Goal: Task Accomplishment & Management: Manage account settings

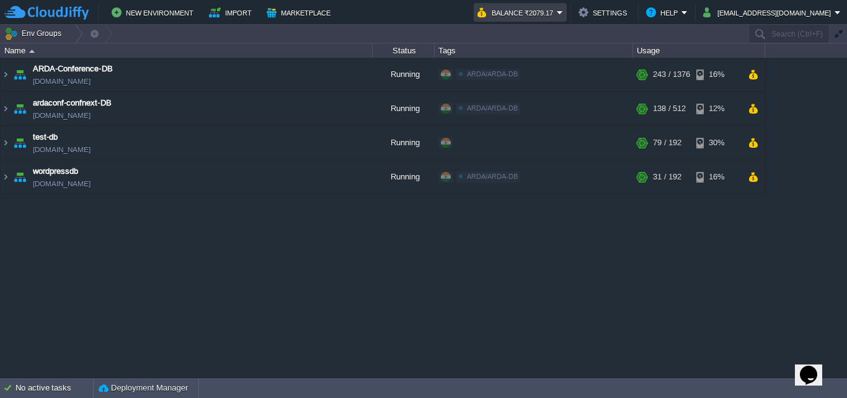
click at [563, 10] on em "Balance ₹2079.17" at bounding box center [521, 12] width 86 height 15
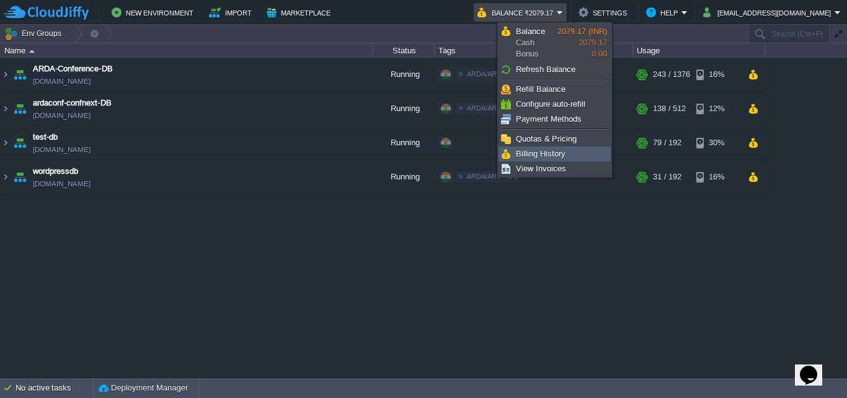
click at [561, 149] on span "Billing History" at bounding box center [541, 153] width 50 height 9
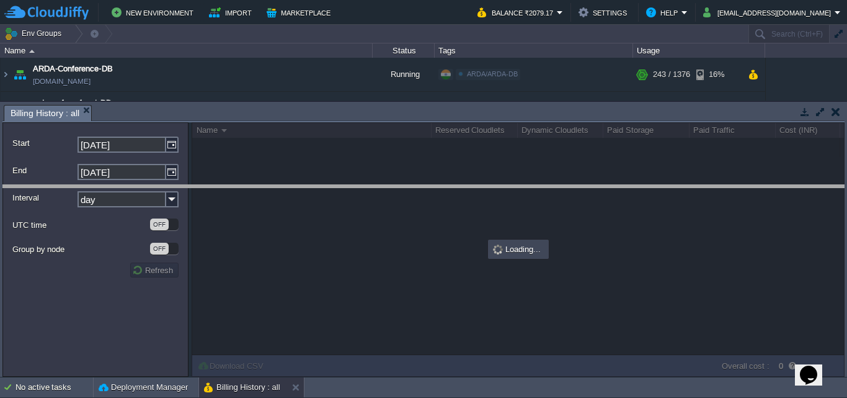
drag, startPoint x: 553, startPoint y: 111, endPoint x: 548, endPoint y: 194, distance: 82.7
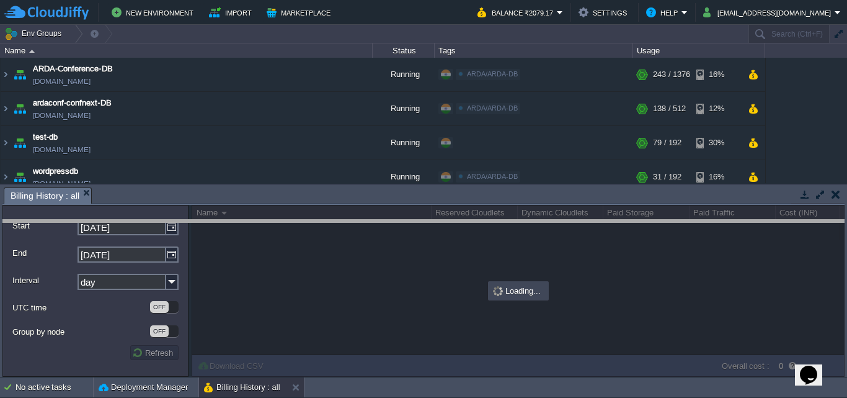
drag, startPoint x: 550, startPoint y: 194, endPoint x: 542, endPoint y: 226, distance: 33.1
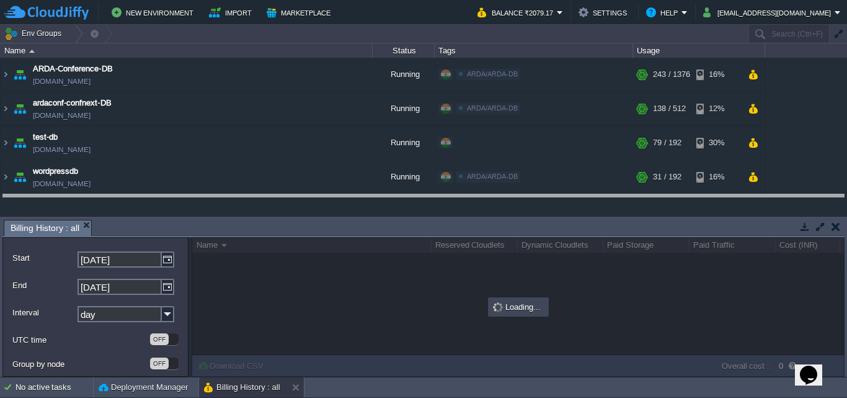
drag, startPoint x: 542, startPoint y: 226, endPoint x: 543, endPoint y: 200, distance: 25.5
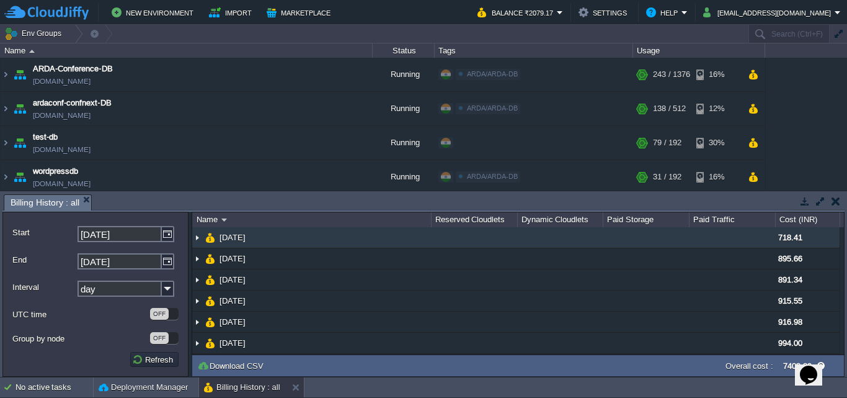
click at [197, 237] on img at bounding box center [197, 237] width 10 height 20
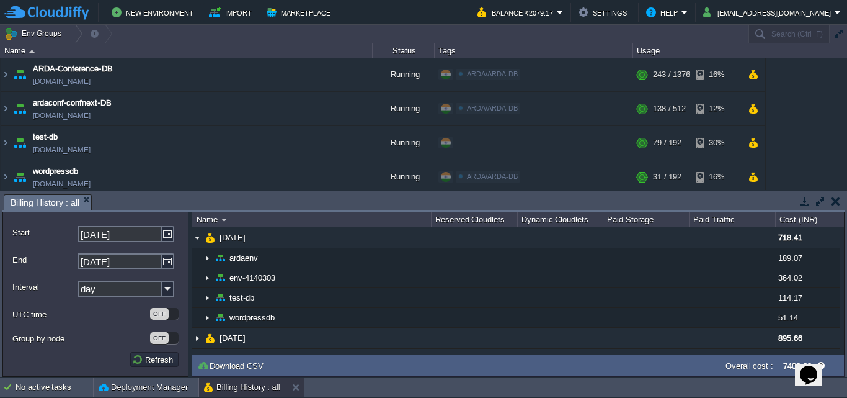
click at [840, 198] on button "button" at bounding box center [836, 200] width 9 height 11
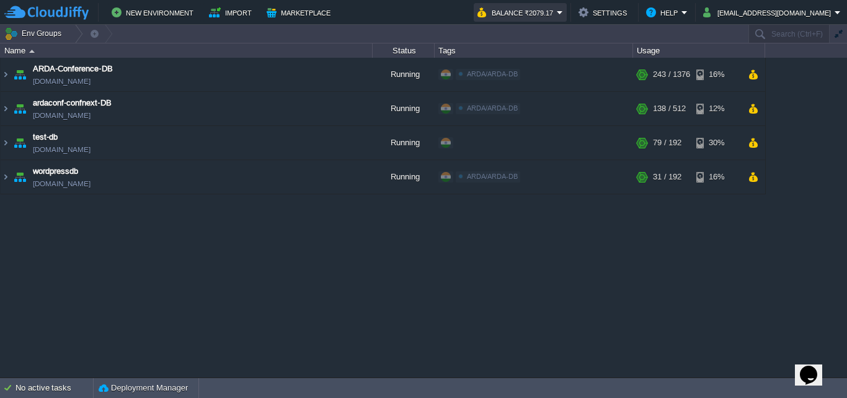
click at [557, 14] on button "Balance ₹2079.17" at bounding box center [517, 12] width 79 height 15
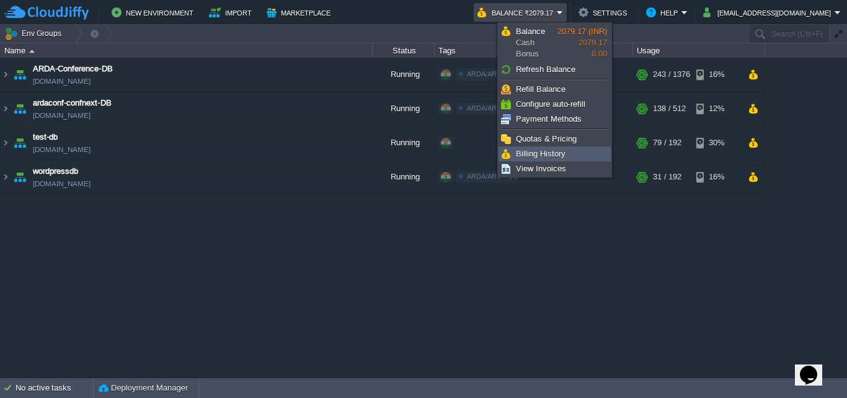
click at [552, 158] on span "Billing History" at bounding box center [541, 153] width 50 height 9
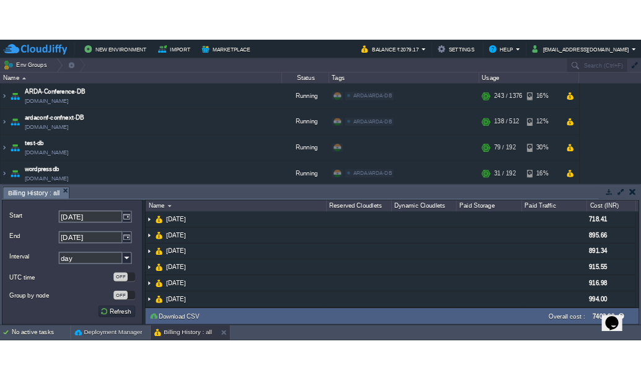
scroll to position [46, 0]
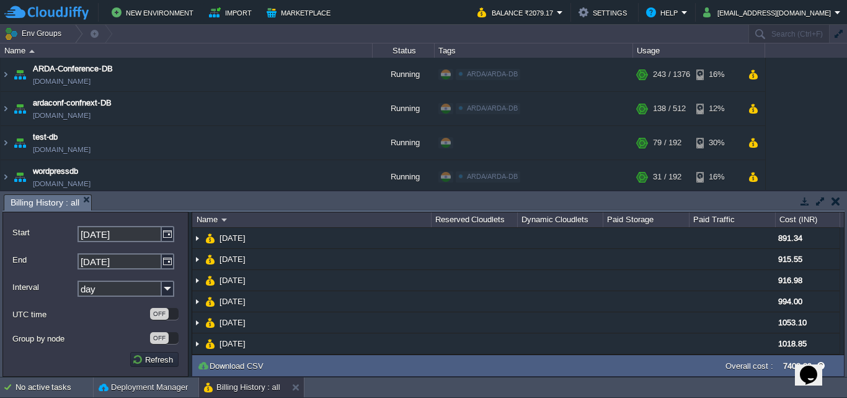
click at [809, 365] on icon "Chat widget" at bounding box center [808, 374] width 17 height 19
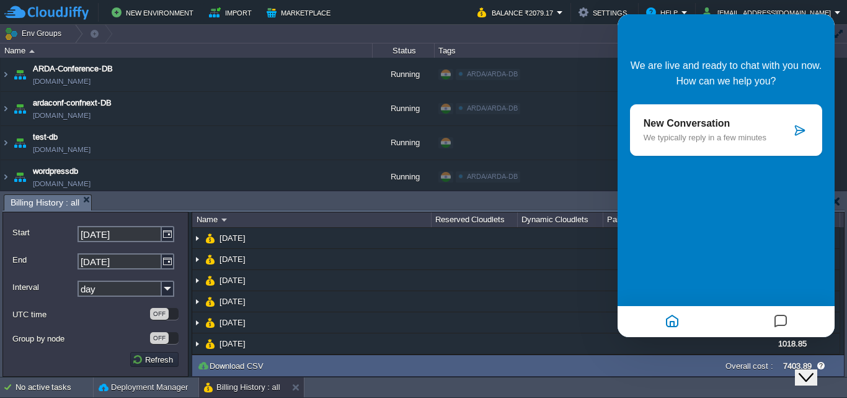
click at [815, 375] on button "Close Chat This icon closes the chat window." at bounding box center [806, 377] width 22 height 16
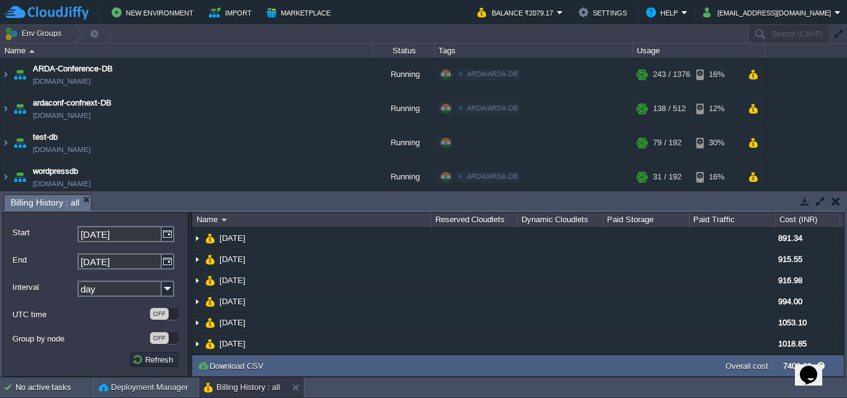
click at [786, 364] on label "7403.89" at bounding box center [797, 365] width 29 height 9
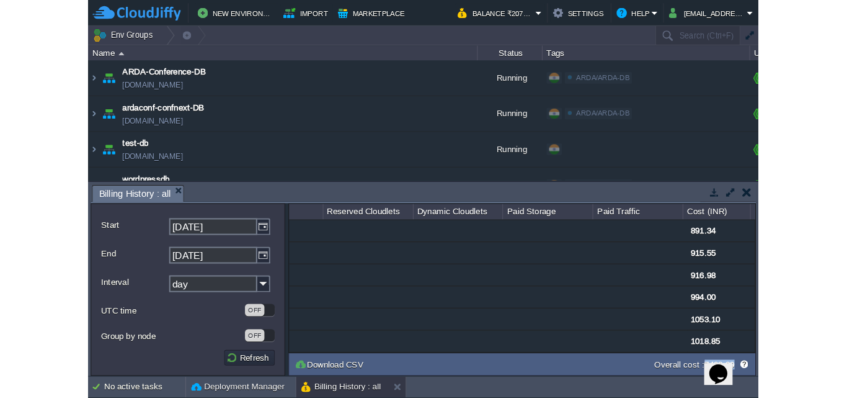
scroll to position [0, 0]
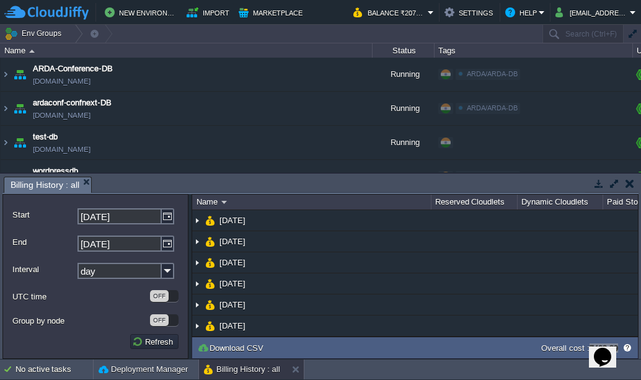
click at [613, 350] on div "Opens Chat This icon Opens the chat window." at bounding box center [603, 357] width 20 height 20
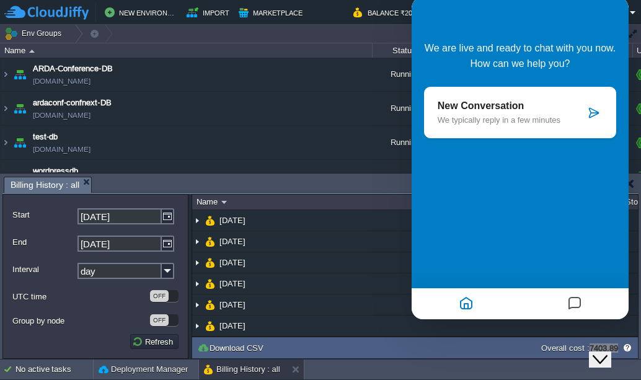
drag, startPoint x: 606, startPoint y: 253, endPoint x: 358, endPoint y: 258, distance: 247.5
click at [412, 258] on html "Back We are live and ready to chat with you now. How can we help you? New Conve…" at bounding box center [520, 158] width 217 height 323
click at [624, 336] on div "Close Chat This icon closes the chat window." at bounding box center [609, 336] width 30 height 0
click at [631, 352] on button "button" at bounding box center [627, 347] width 11 height 11
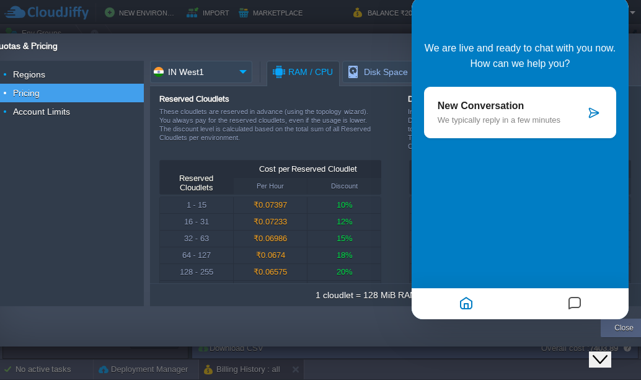
click at [562, 347] on div at bounding box center [330, 190] width 660 height 380
click at [608, 355] on div "Close Chat This icon closes the chat window." at bounding box center [600, 359] width 15 height 15
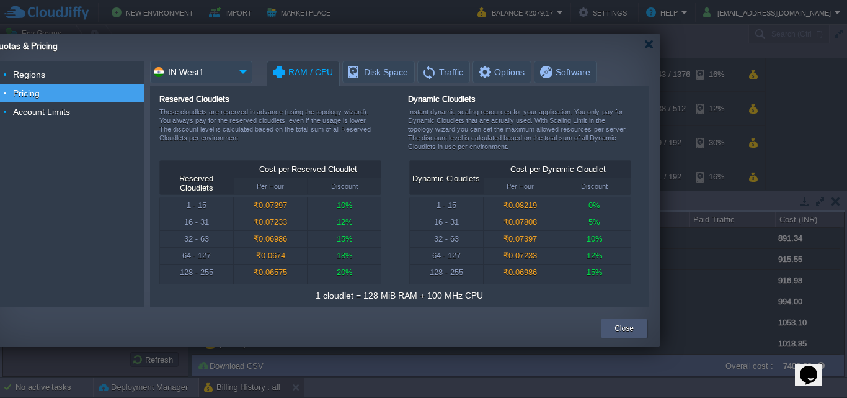
click at [636, 331] on div "Close" at bounding box center [624, 328] width 28 height 19
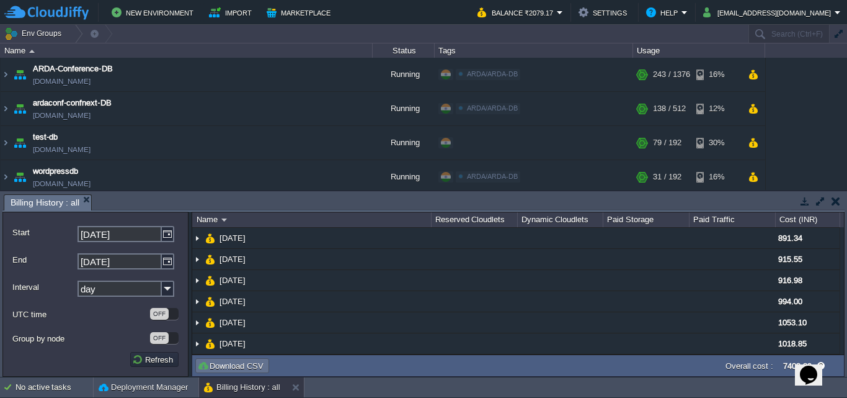
click at [246, 363] on button "Download CSV" at bounding box center [232, 365] width 70 height 11
click at [836, 201] on button "button" at bounding box center [836, 200] width 9 height 11
